Goal: Information Seeking & Learning: Learn about a topic

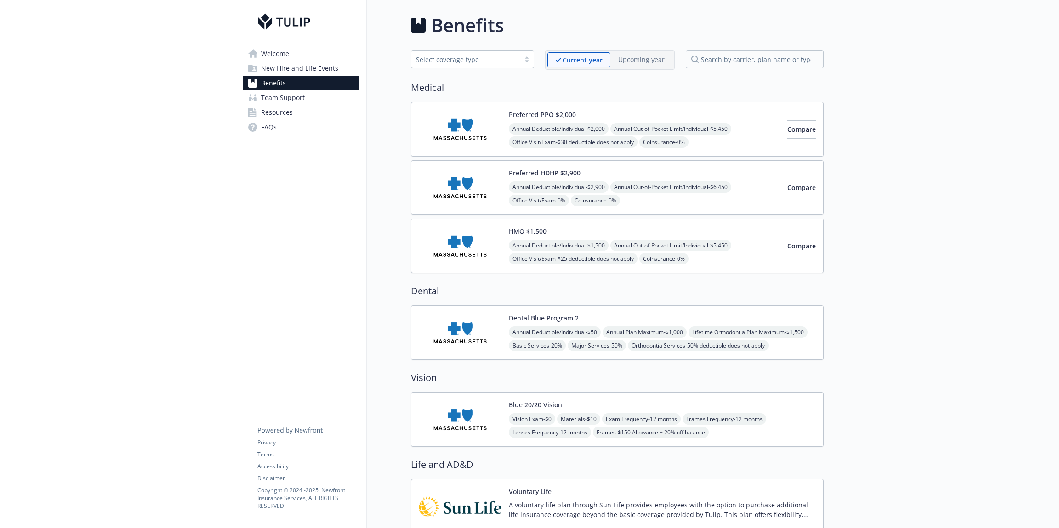
click at [570, 111] on button "Preferred PPO $2,000" at bounding box center [542, 115] width 67 height 10
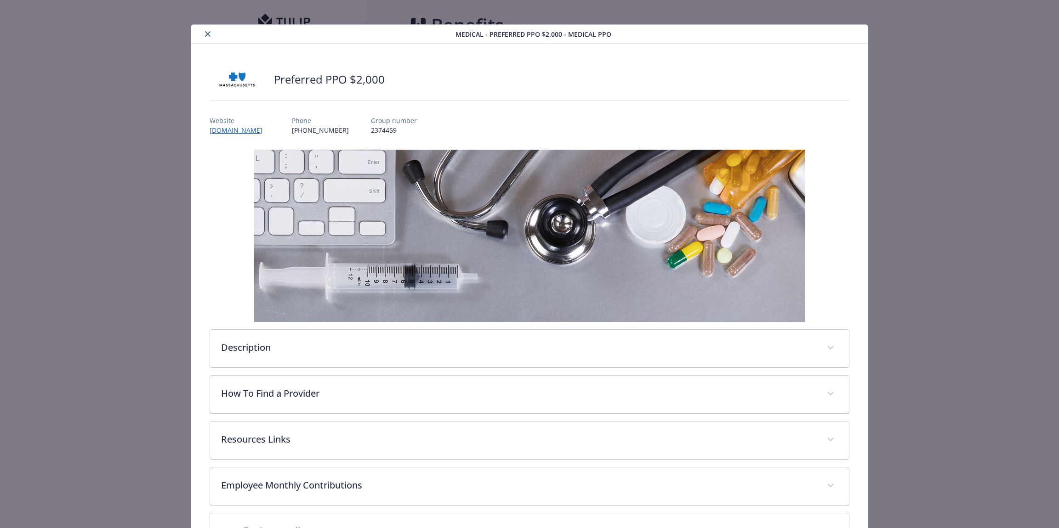
scroll to position [6, 0]
click at [833, 244] on div "details for plan Medical - Preferred PPO $2,000 - Medical PPO" at bounding box center [530, 235] width 640 height 172
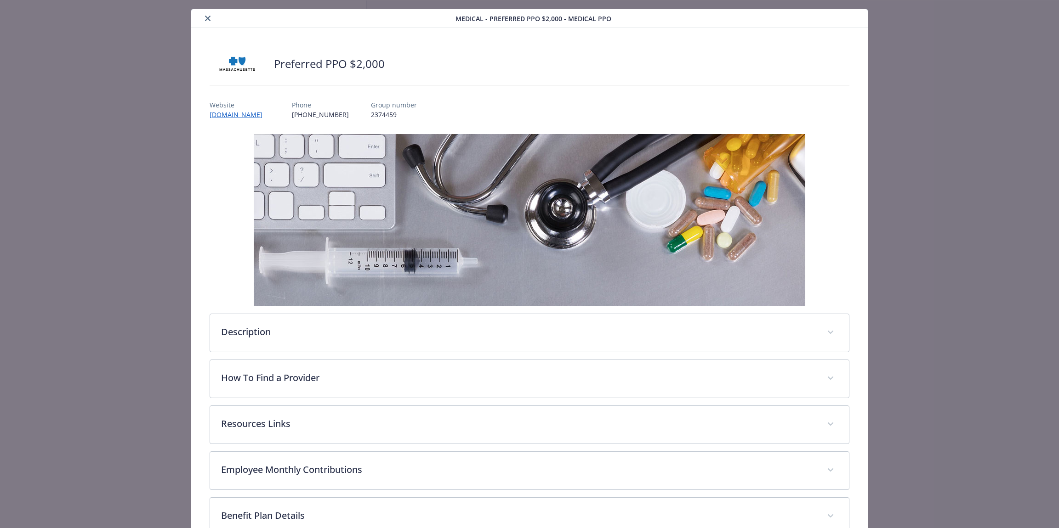
scroll to position [54, 0]
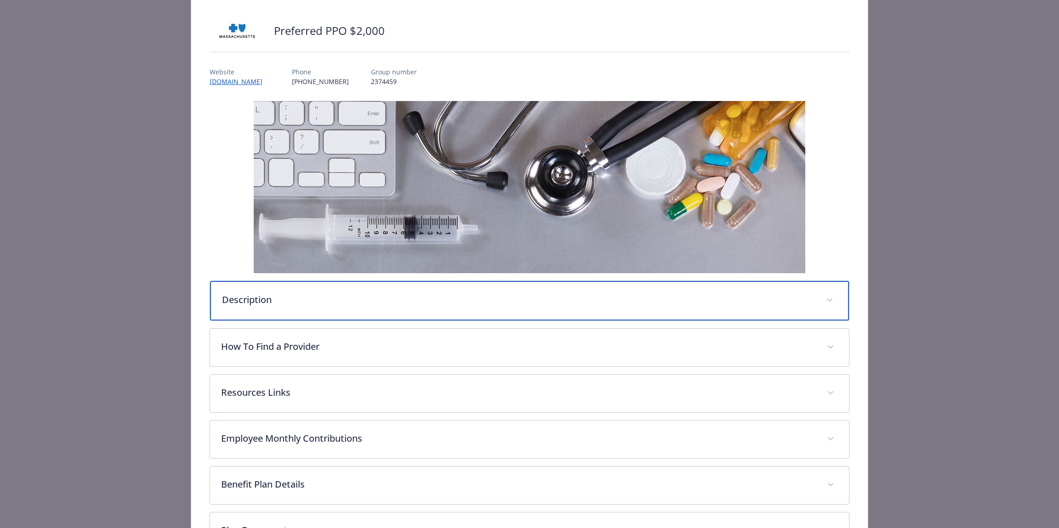
click at [828, 295] on span "details for plan Medical - Preferred PPO $2,000 - Medical PPO" at bounding box center [829, 300] width 15 height 15
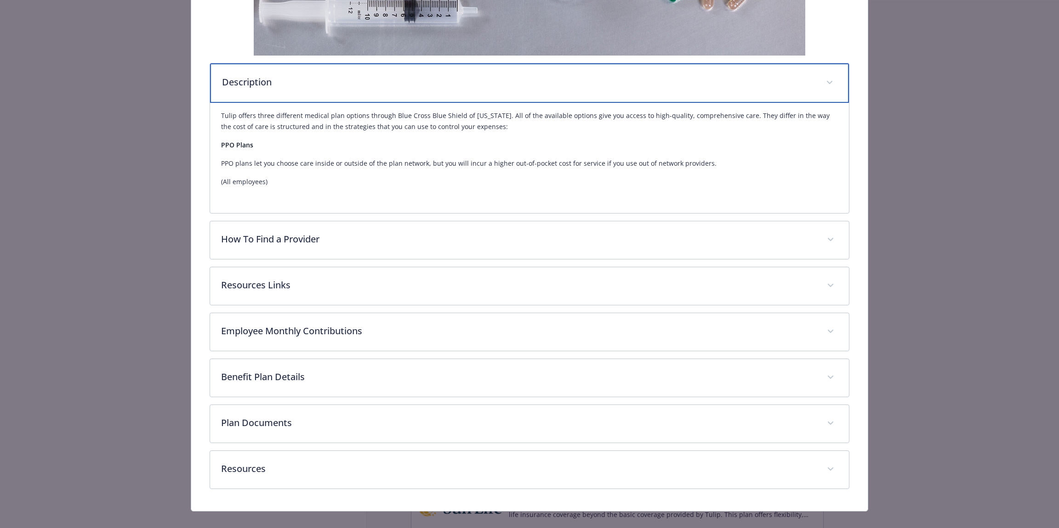
scroll to position [284, 0]
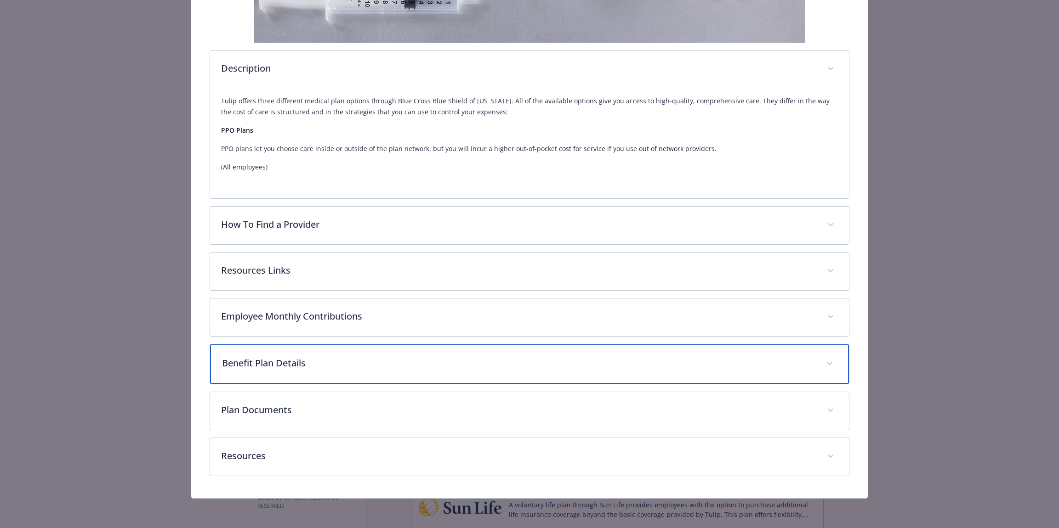
click at [294, 367] on p "Benefit Plan Details" at bounding box center [518, 364] width 593 height 14
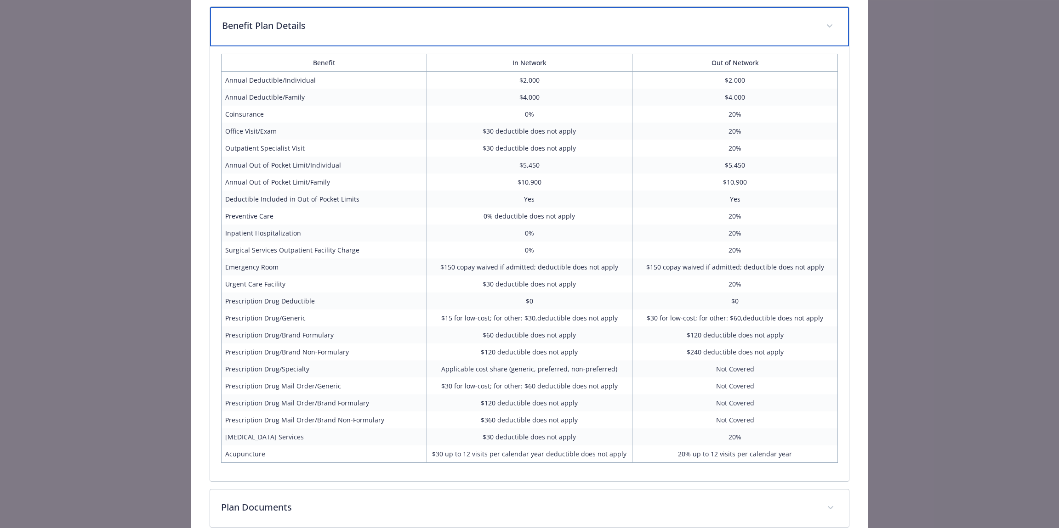
scroll to position [621, 0]
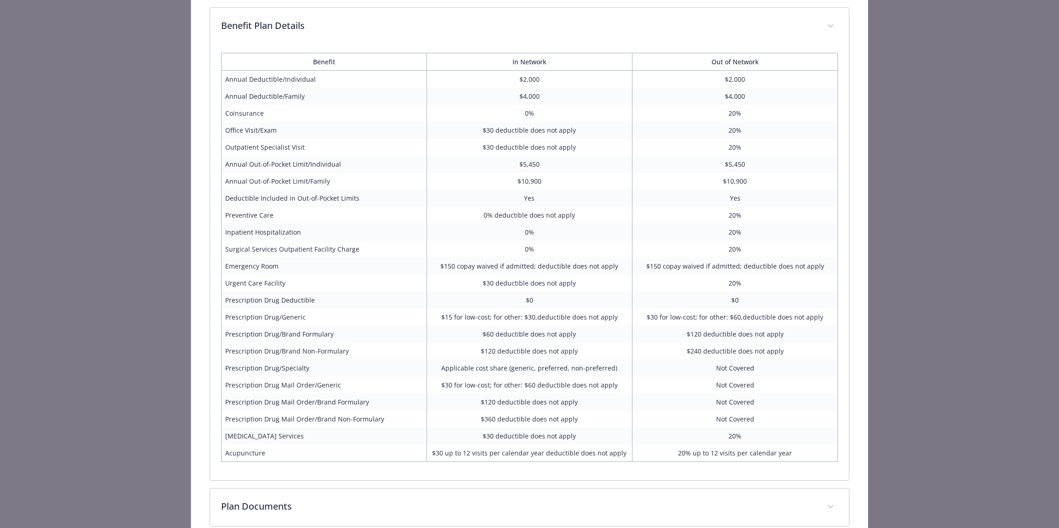
click at [231, 249] on td "Surgical Services Outpatient Facility Charge" at bounding box center [323, 249] width 205 height 17
drag, startPoint x: 231, startPoint y: 249, endPoint x: 257, endPoint y: 249, distance: 26.2
click at [257, 249] on td "Surgical Services Outpatient Facility Charge" at bounding box center [323, 249] width 205 height 17
click at [270, 217] on td "Preventive Care" at bounding box center [323, 215] width 205 height 17
click at [233, 249] on td "Surgical Services Outpatient Facility Charge" at bounding box center [323, 249] width 205 height 17
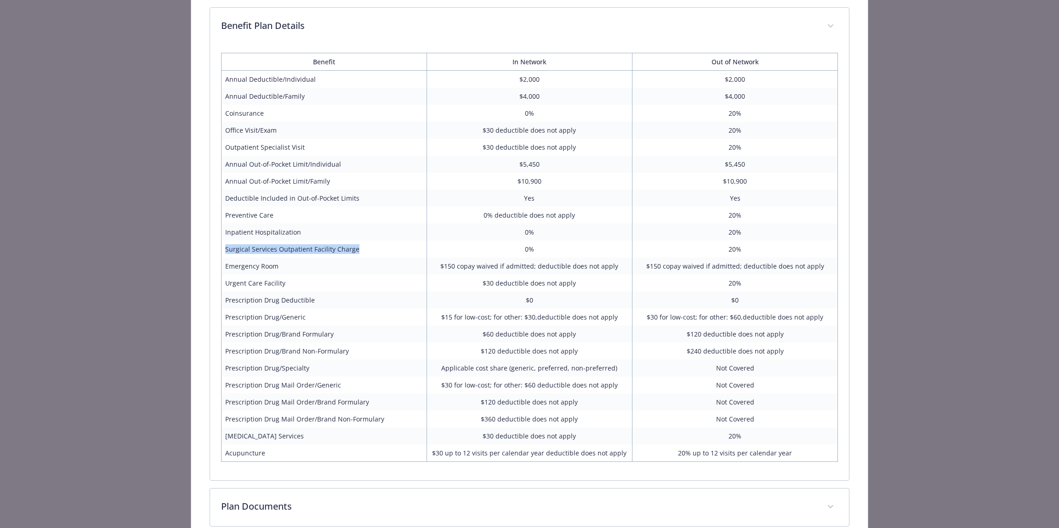
drag, startPoint x: 233, startPoint y: 249, endPoint x: 334, endPoint y: 249, distance: 100.6
click at [334, 249] on td "Surgical Services Outpatient Facility Charge" at bounding box center [323, 249] width 205 height 17
click at [237, 185] on td "Annual Out-of-Pocket Limit/Family" at bounding box center [323, 181] width 205 height 17
click at [246, 114] on td "Coinsurance" at bounding box center [323, 113] width 205 height 17
drag, startPoint x: 246, startPoint y: 114, endPoint x: 533, endPoint y: 112, distance: 287.2
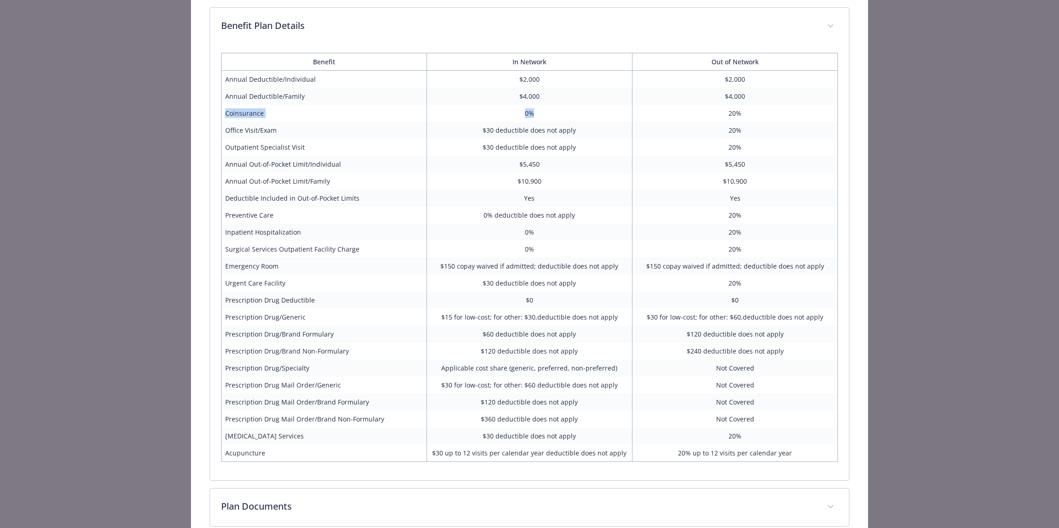
click at [533, 112] on tr "Coinsurance 0% 20%" at bounding box center [529, 113] width 617 height 17
click at [533, 112] on td "0%" at bounding box center [528, 113] width 205 height 17
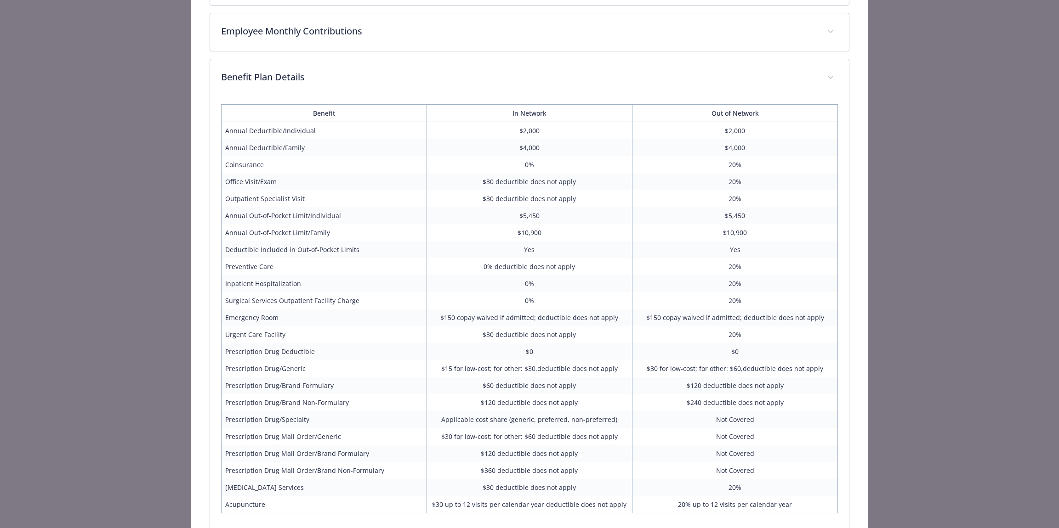
scroll to position [581, 0]
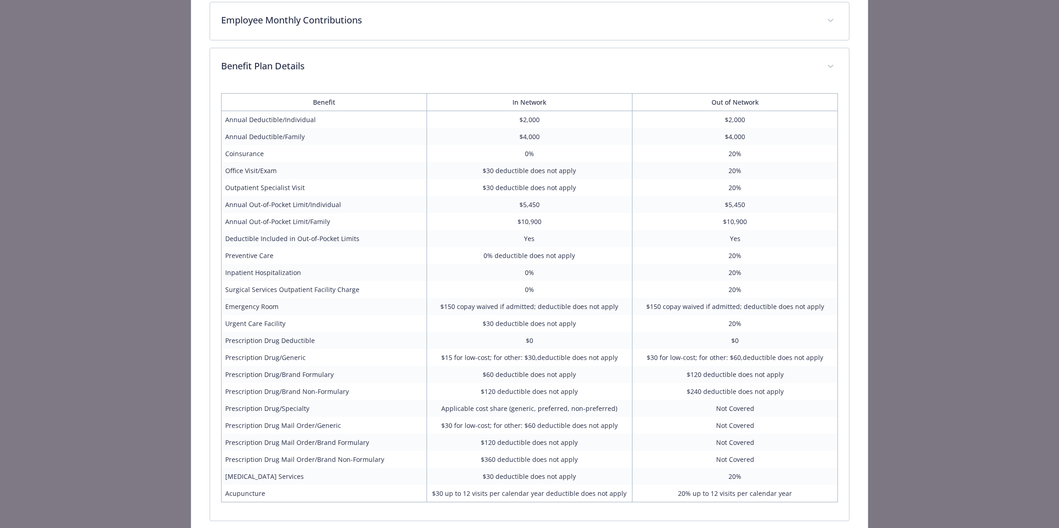
click at [469, 186] on td "$30 deductible does not apply" at bounding box center [528, 187] width 205 height 17
click at [596, 181] on td "$30 deductible does not apply" at bounding box center [528, 187] width 205 height 17
drag, startPoint x: 522, startPoint y: 153, endPoint x: 539, endPoint y: 155, distance: 17.1
click at [539, 155] on td "0%" at bounding box center [528, 153] width 205 height 17
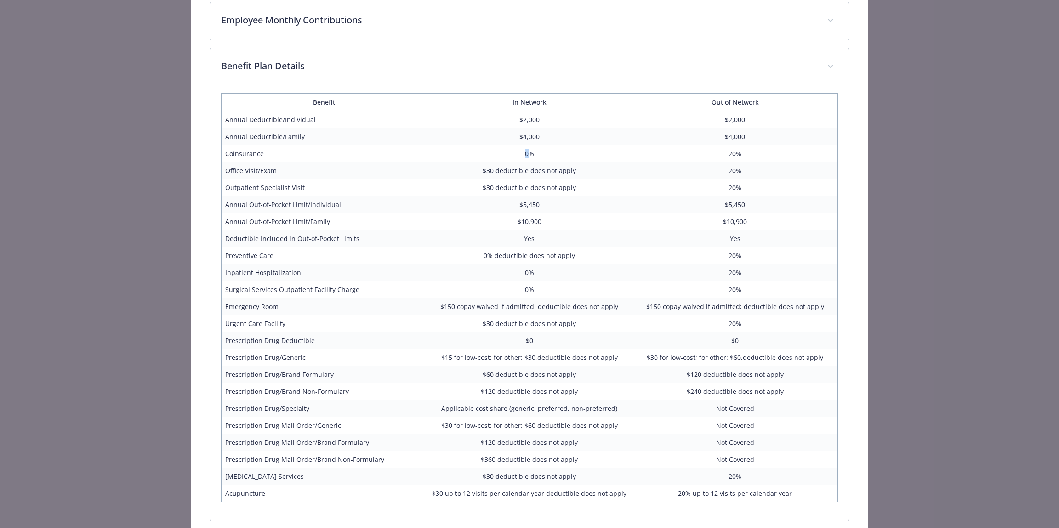
drag, startPoint x: 519, startPoint y: 153, endPoint x: 527, endPoint y: 152, distance: 7.4
click at [526, 152] on td "0%" at bounding box center [528, 153] width 205 height 17
click at [533, 152] on td "0%" at bounding box center [528, 153] width 205 height 17
drag, startPoint x: 534, startPoint y: 153, endPoint x: 524, endPoint y: 155, distance: 10.5
click at [518, 151] on td "0%" at bounding box center [528, 153] width 205 height 17
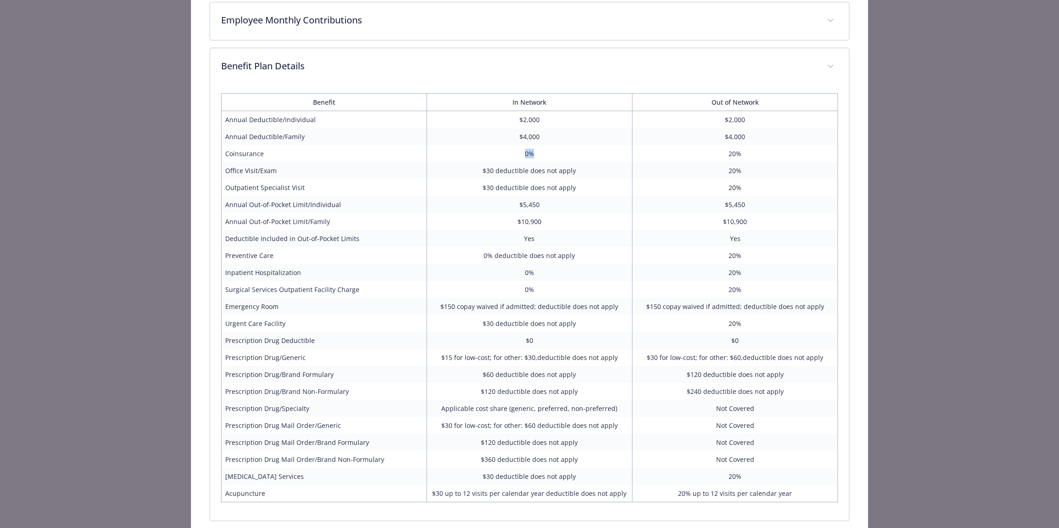
click at [526, 156] on td "0%" at bounding box center [528, 153] width 205 height 17
click at [624, 282] on td "0%" at bounding box center [528, 289] width 205 height 17
click at [616, 272] on td "0%" at bounding box center [528, 272] width 205 height 17
click at [615, 272] on td "0%" at bounding box center [528, 272] width 205 height 17
click at [615, 266] on td "0%" at bounding box center [528, 272] width 205 height 17
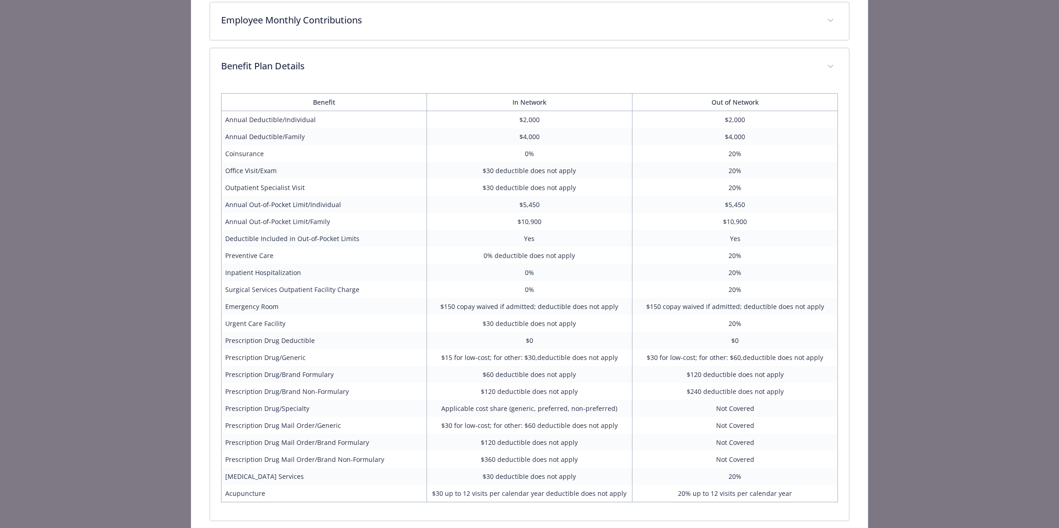
click at [615, 266] on td "0%" at bounding box center [528, 272] width 205 height 17
click at [614, 265] on td "0%" at bounding box center [528, 272] width 205 height 17
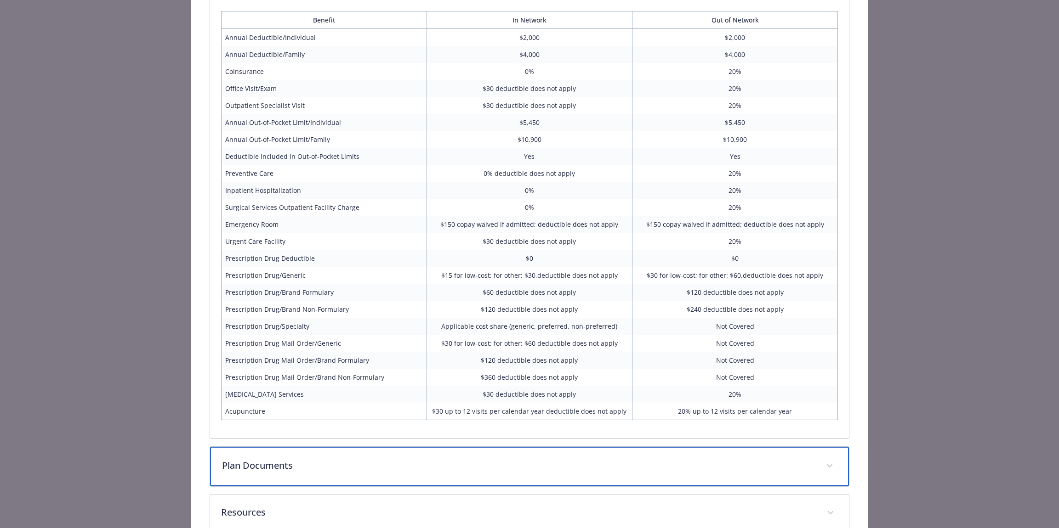
click at [389, 455] on div "Plan Documents" at bounding box center [529, 467] width 639 height 40
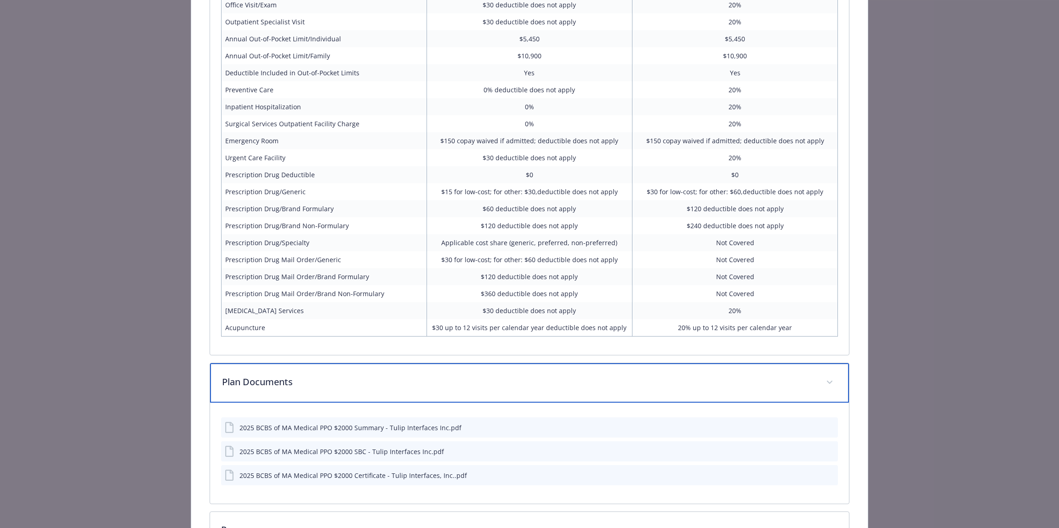
scroll to position [804, 0]
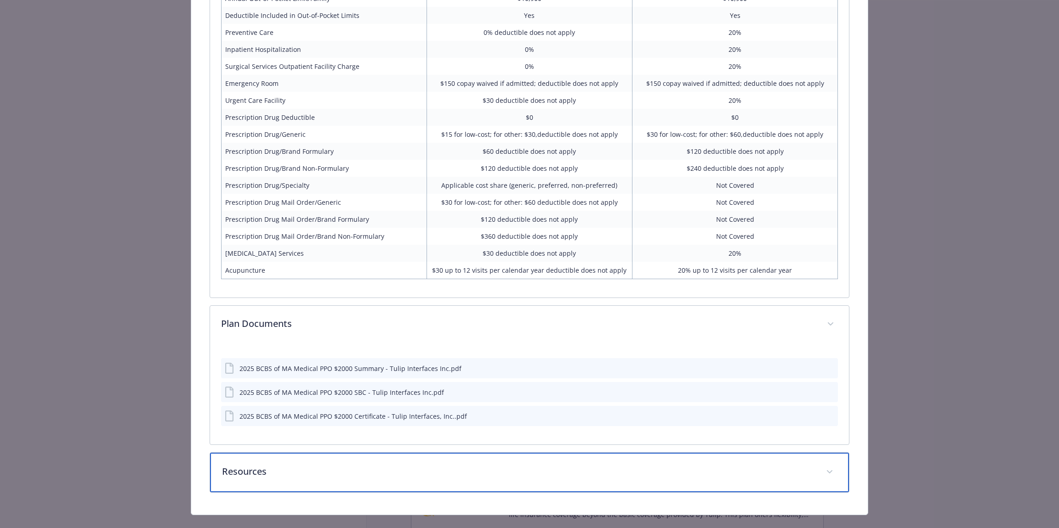
click at [379, 474] on p "Resources" at bounding box center [518, 472] width 593 height 14
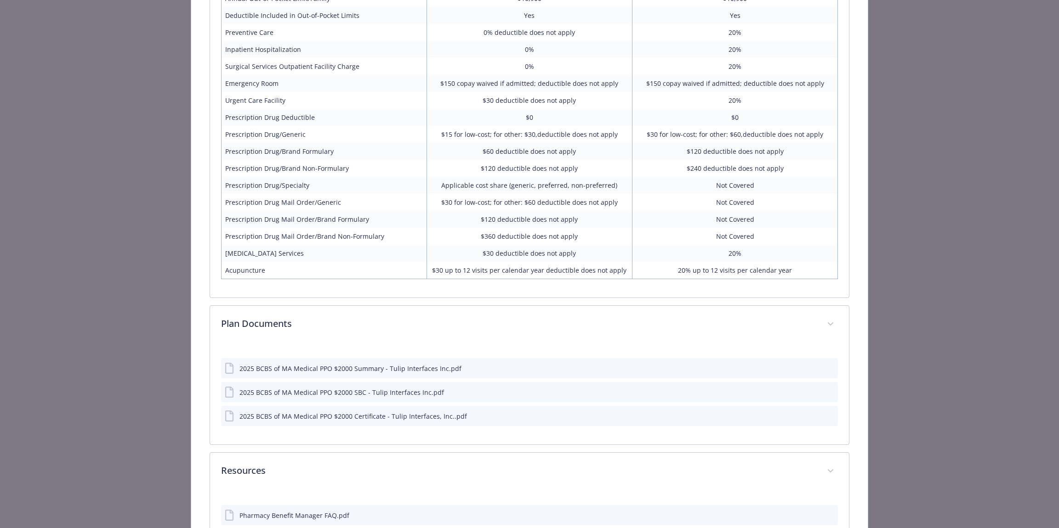
click at [810, 392] on icon "download file" at bounding box center [813, 391] width 7 height 7
